Goal: Task Accomplishment & Management: Complete application form

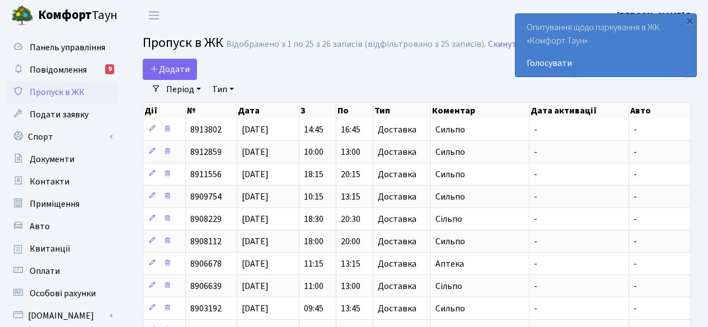
select select "25"
click at [172, 59] on link "Додати" at bounding box center [170, 69] width 54 height 21
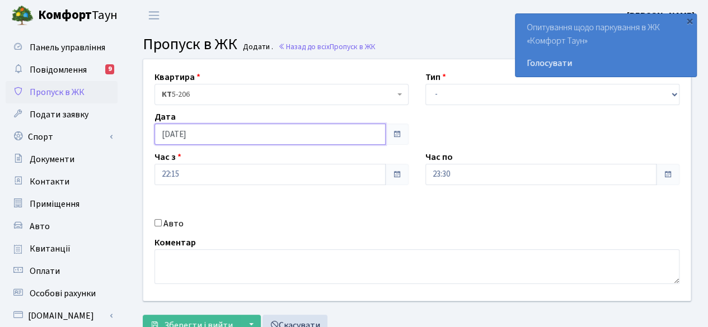
click at [267, 128] on input "[DATE]" at bounding box center [269, 134] width 231 height 21
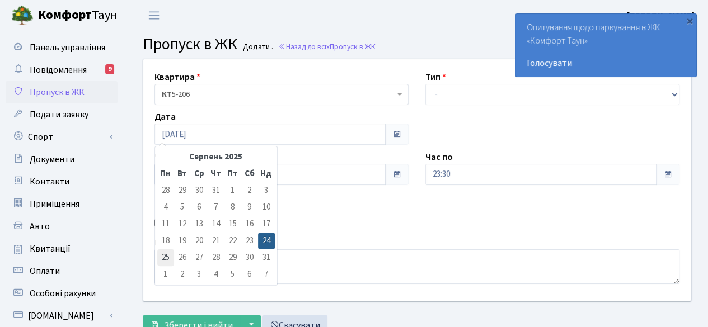
click at [161, 256] on td "25" at bounding box center [165, 258] width 17 height 17
type input "25.08.2025"
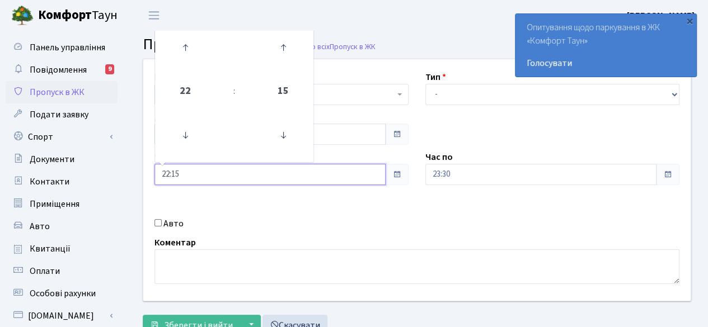
click at [338, 175] on input "22:15" at bounding box center [269, 174] width 231 height 21
click at [182, 138] on icon at bounding box center [185, 135] width 30 height 30
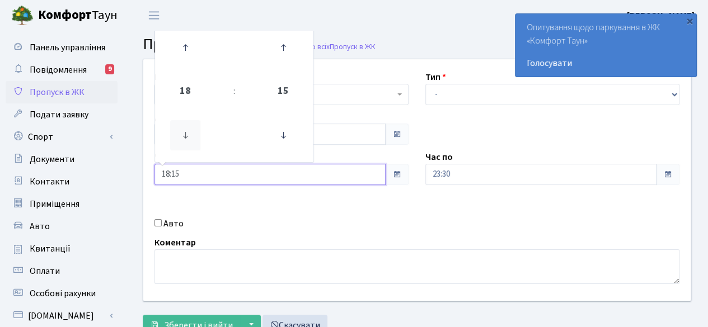
click at [182, 138] on icon at bounding box center [185, 135] width 30 height 30
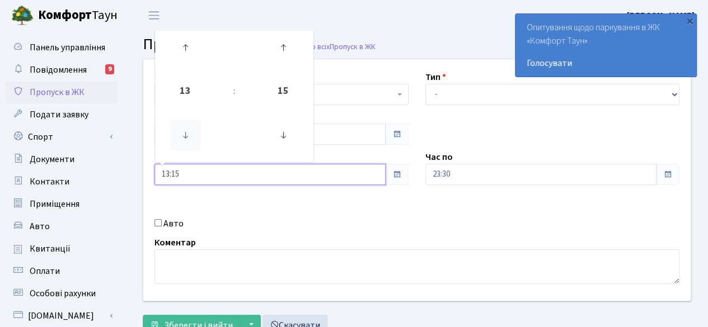
click at [182, 138] on icon at bounding box center [185, 135] width 30 height 30
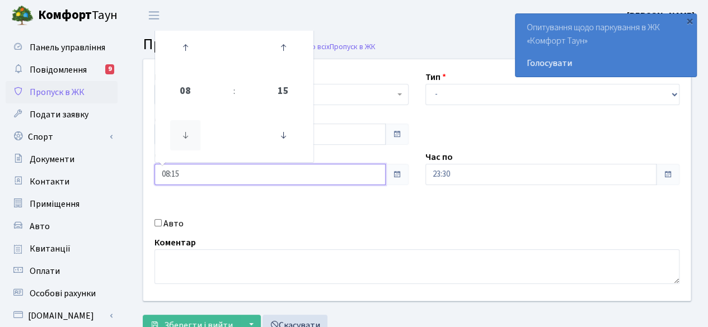
click at [182, 138] on icon at bounding box center [185, 135] width 30 height 30
click at [283, 131] on icon at bounding box center [283, 135] width 30 height 30
type input "07:00"
click at [279, 175] on input "07:00" at bounding box center [269, 174] width 231 height 21
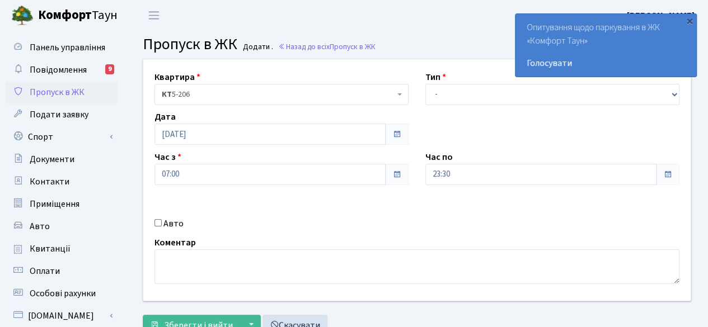
click at [337, 185] on div "Квартира <b>КТ</b>&nbsp;&nbsp;&nbsp;&nbsp;5-206 КТ 5-206 Тип - Доставка Таксі Г…" at bounding box center [417, 180] width 564 height 242
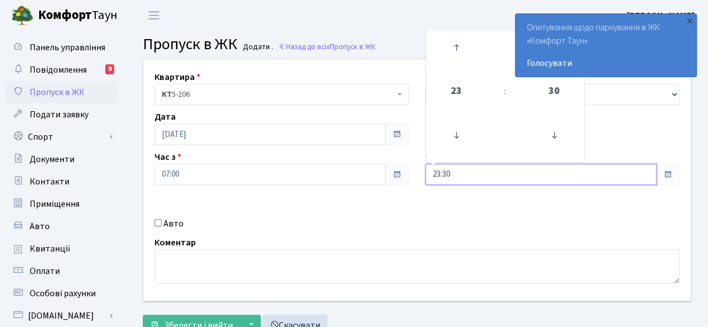
click at [492, 172] on input "23:30" at bounding box center [540, 174] width 231 height 21
click at [449, 43] on icon at bounding box center [456, 47] width 30 height 30
click at [449, 44] on icon at bounding box center [456, 47] width 30 height 30
click at [448, 44] on icon at bounding box center [456, 47] width 30 height 30
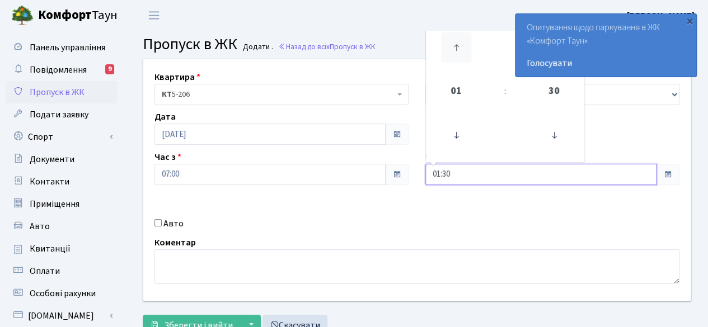
click at [448, 44] on icon at bounding box center [456, 47] width 30 height 30
click at [686, 16] on div "×" at bounding box center [689, 20] width 11 height 11
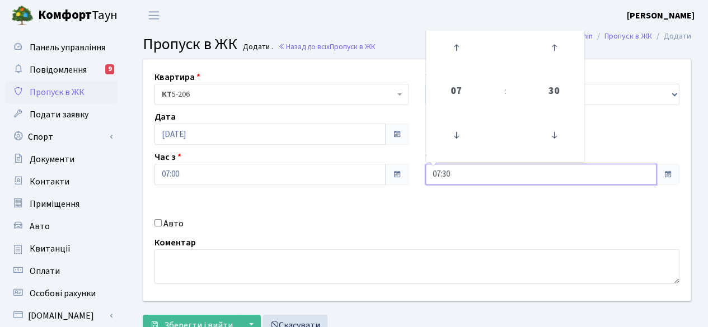
click at [580, 173] on input "07:30" at bounding box center [540, 174] width 231 height 21
click at [554, 42] on icon at bounding box center [554, 47] width 30 height 30
type input "08:00"
click at [525, 245] on div "Коментар" at bounding box center [417, 260] width 542 height 48
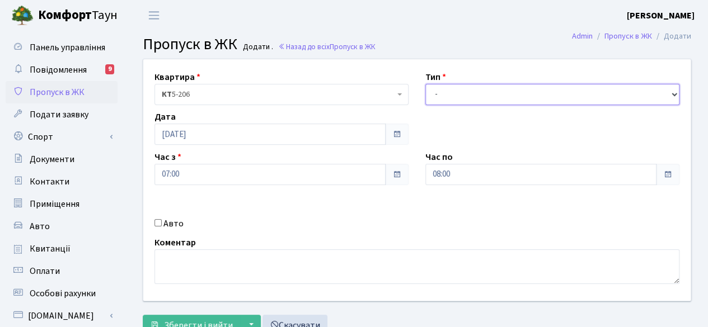
click at [482, 98] on select "- Доставка Таксі Гості Сервіс" at bounding box center [552, 94] width 254 height 21
select select "3"
click at [425, 84] on select "- Доставка Таксі Гості Сервіс" at bounding box center [552, 94] width 254 height 21
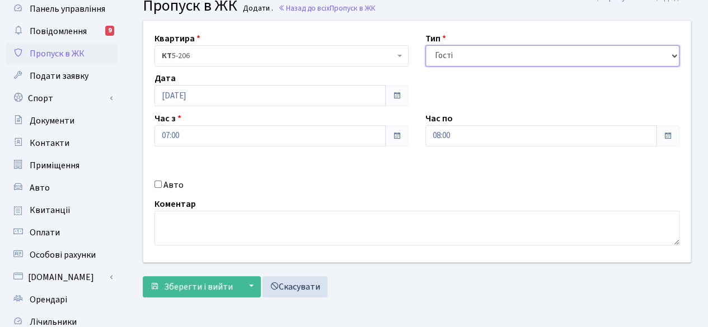
scroll to position [56, 0]
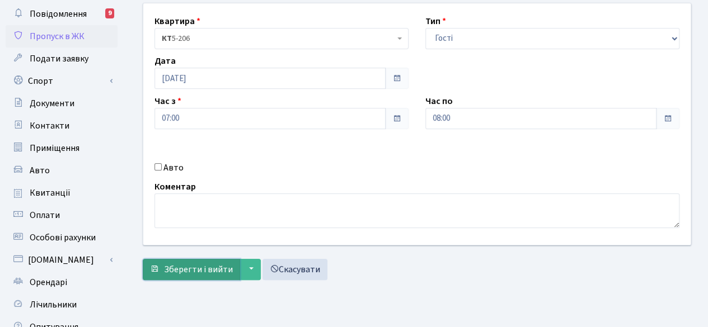
click at [197, 267] on span "Зберегти і вийти" at bounding box center [198, 270] width 69 height 12
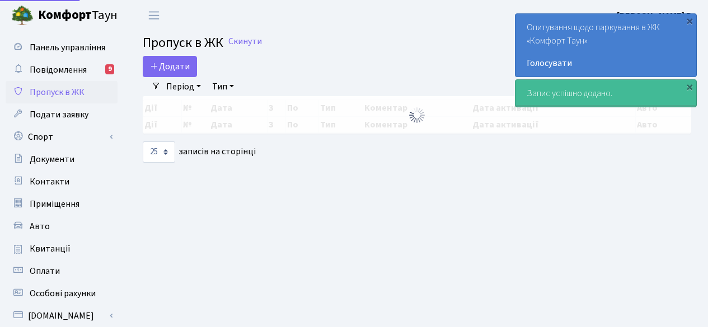
select select "25"
